Goal: Task Accomplishment & Management: Use online tool/utility

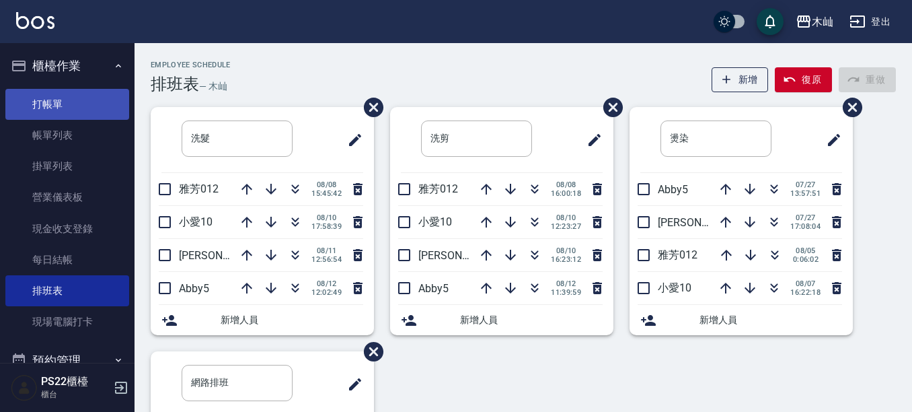
click at [48, 99] on link "打帳單" at bounding box center [67, 104] width 124 height 31
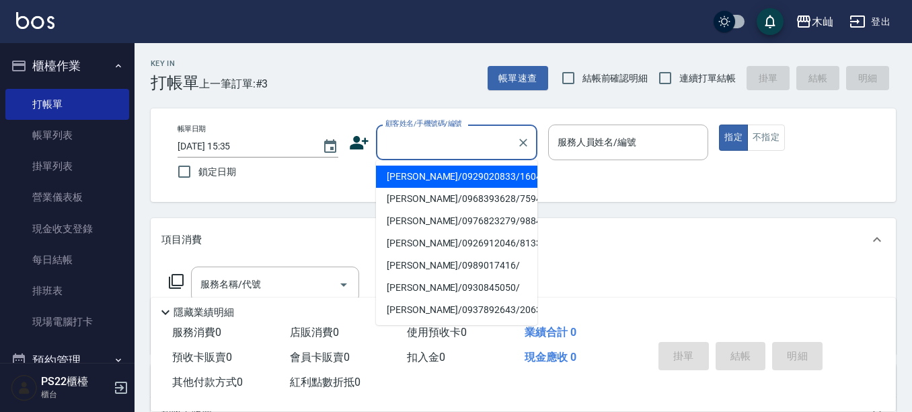
click at [423, 138] on input "顧客姓名/手機號碼/編號" at bounding box center [446, 142] width 129 height 24
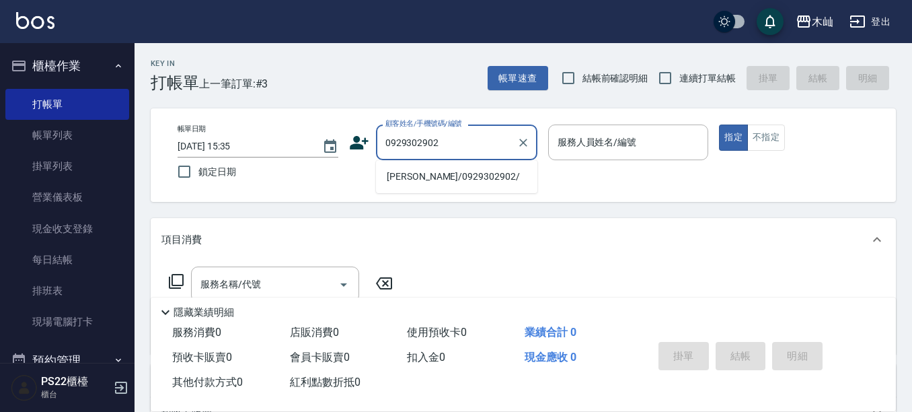
click at [455, 174] on li "[PERSON_NAME]/0929302902/" at bounding box center [456, 176] width 161 height 22
type input "[PERSON_NAME]/0929302902/"
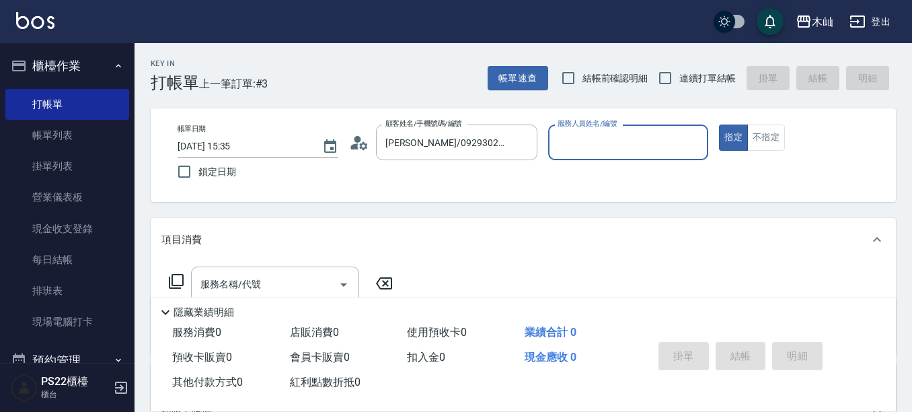
click at [594, 148] on input "服務人員姓名/編號" at bounding box center [628, 142] width 149 height 24
type input "雅芳-012"
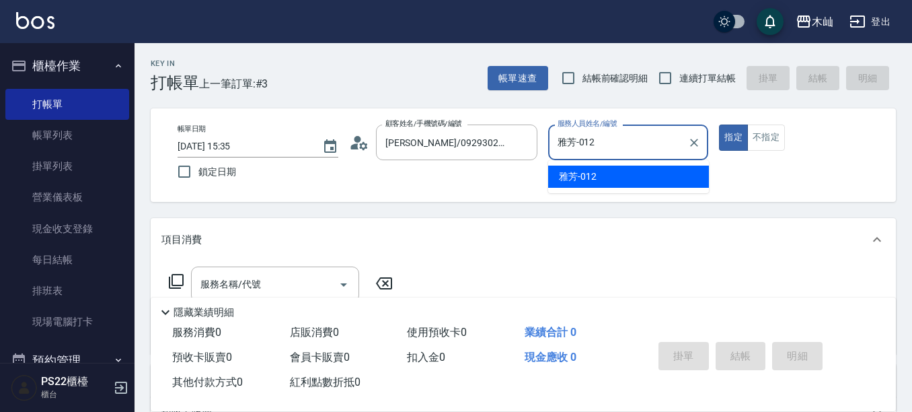
type button "true"
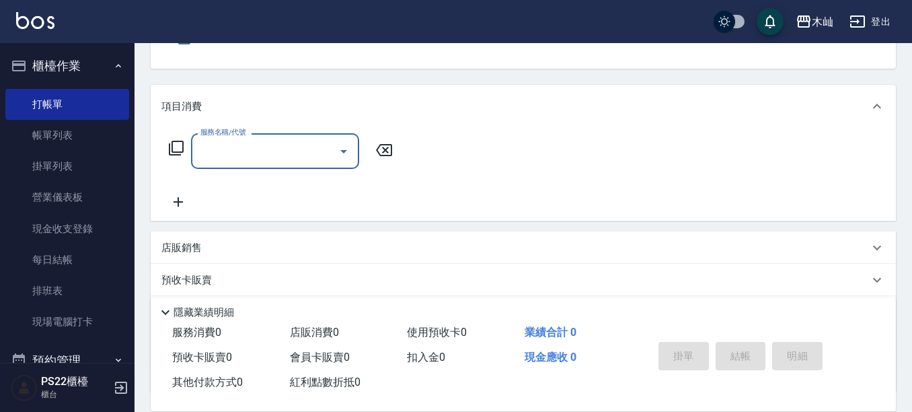
scroll to position [134, 0]
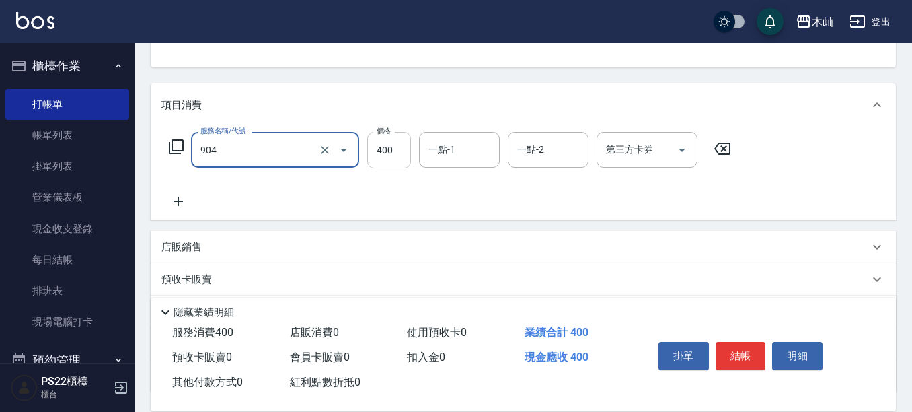
type input "精油洗+瞬護(904)"
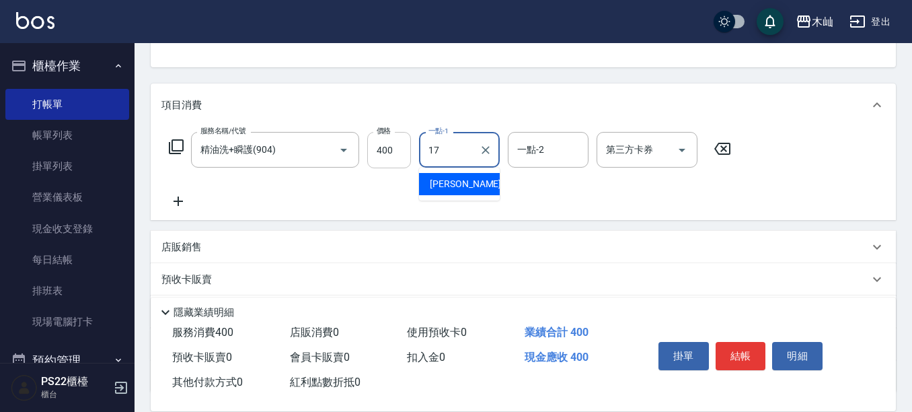
type input "[PERSON_NAME]-17"
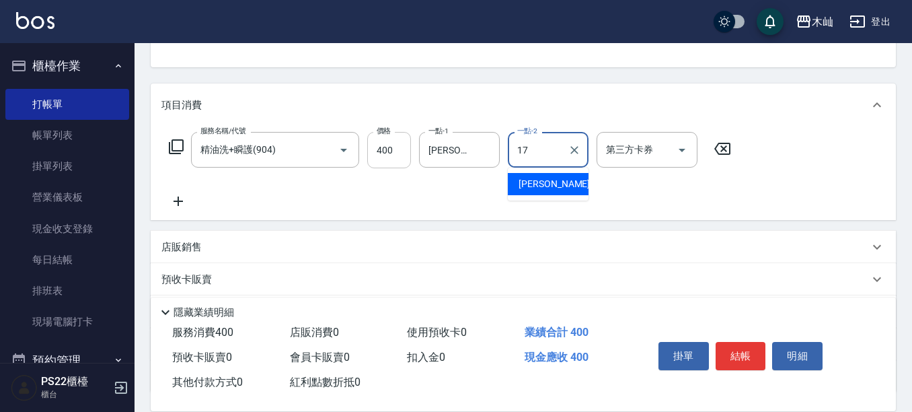
type input "[PERSON_NAME]-17"
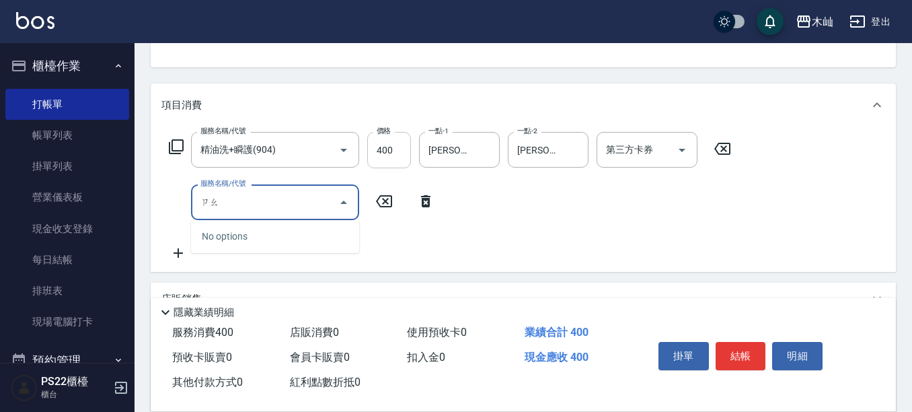
type input "早"
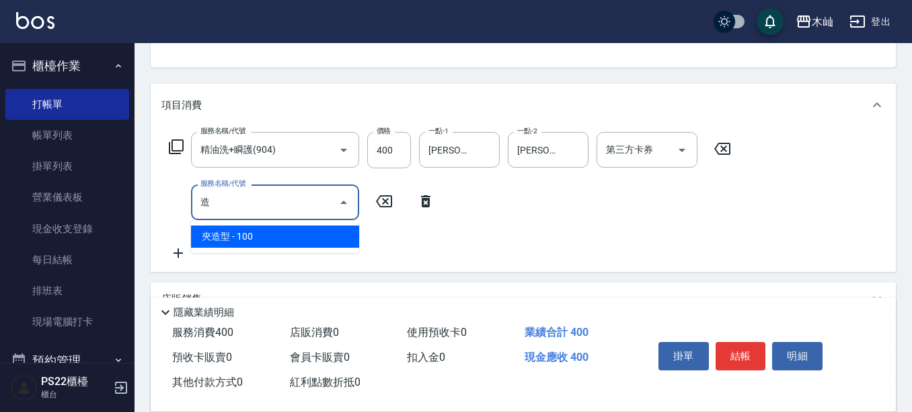
type input "夾造型(602)"
